Goal: Check status

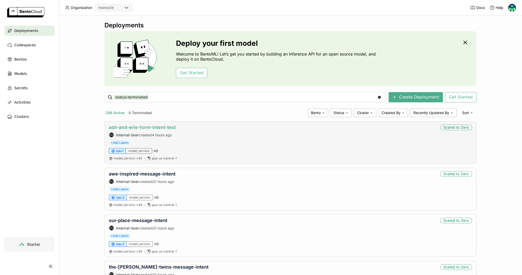
click at [151, 126] on link "ash-and-erie-form-intent-test" at bounding box center [142, 127] width 67 height 5
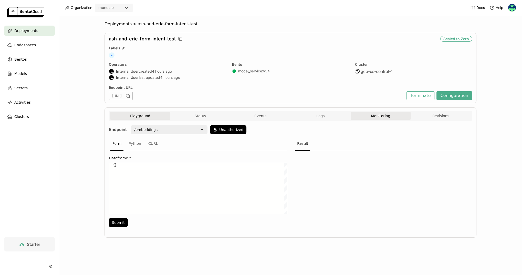
click at [376, 116] on button "Monitoring" at bounding box center [380, 116] width 60 height 8
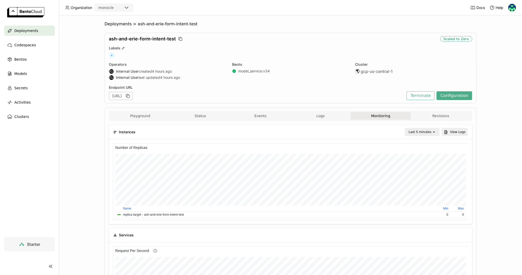
click at [434, 133] on icon "open" at bounding box center [434, 132] width 4 height 4
click at [420, 179] on div "Last 6 hours" at bounding box center [423, 179] width 25 height 5
click at [430, 131] on div "Last 6 hours" at bounding box center [421, 132] width 19 height 5
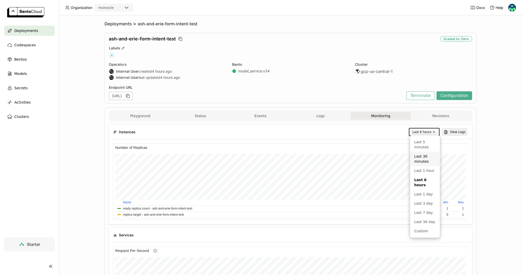
click at [422, 163] on div "Last 30 minutes" at bounding box center [425, 159] width 22 height 10
